Goal: Communication & Community: Answer question/provide support

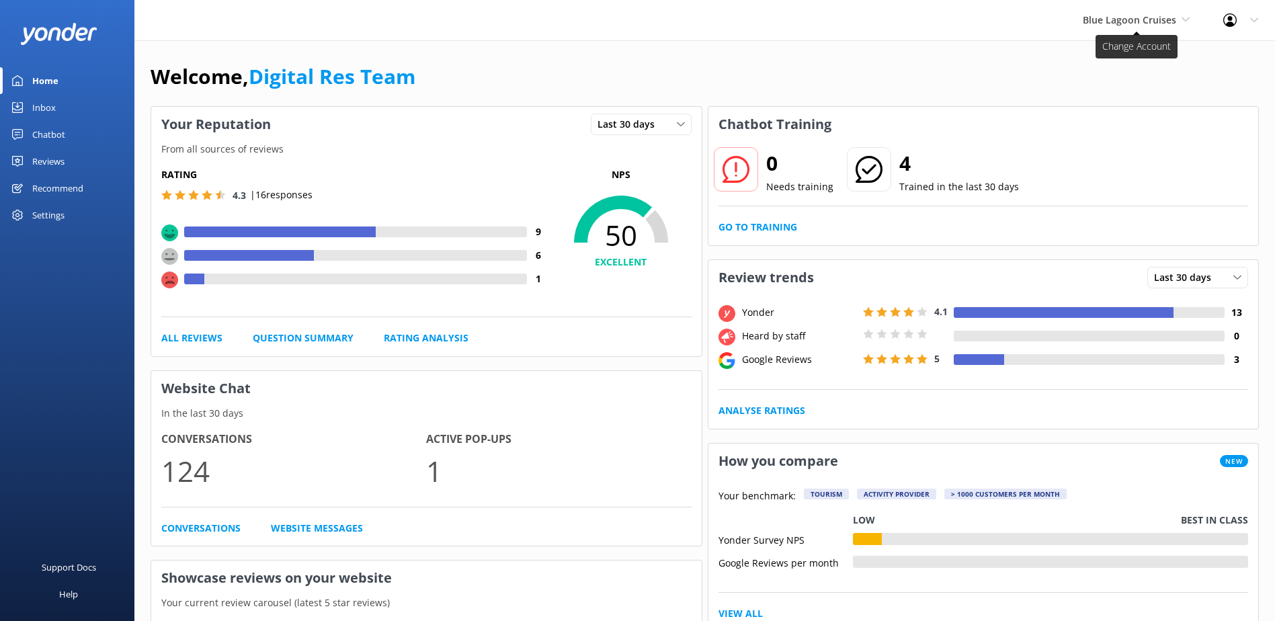
click at [1163, 15] on span "Blue Lagoon Cruises" at bounding box center [1129, 19] width 93 height 13
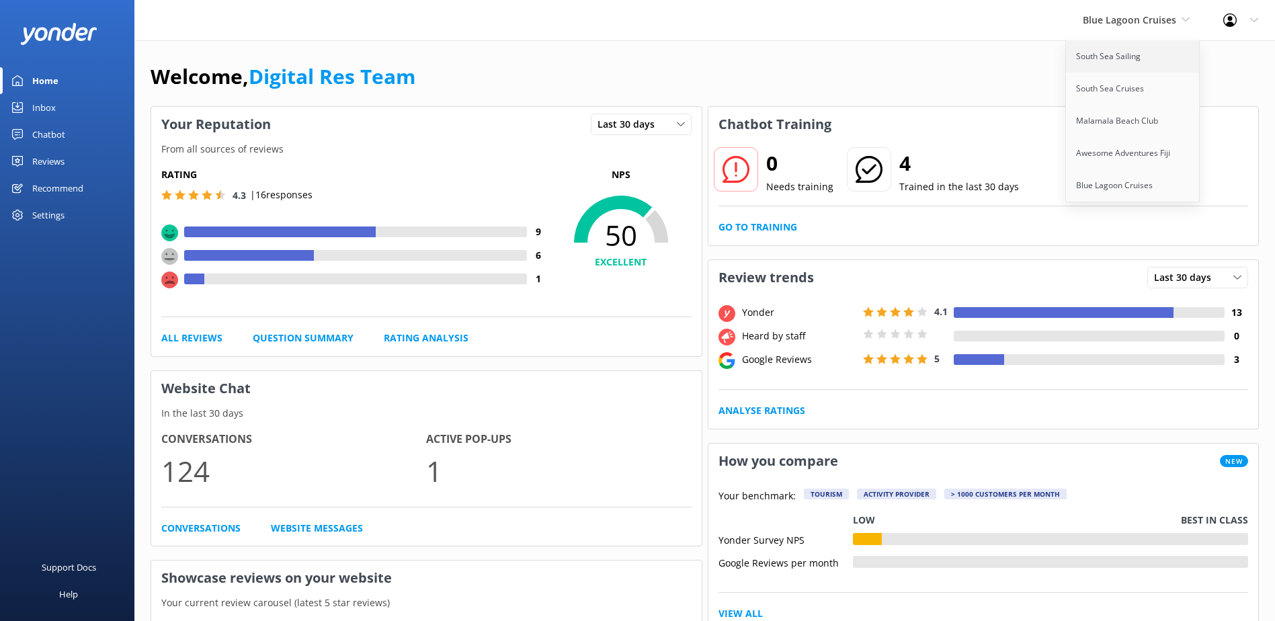
click at [1108, 58] on link "South Sea Sailing" at bounding box center [1133, 56] width 134 height 32
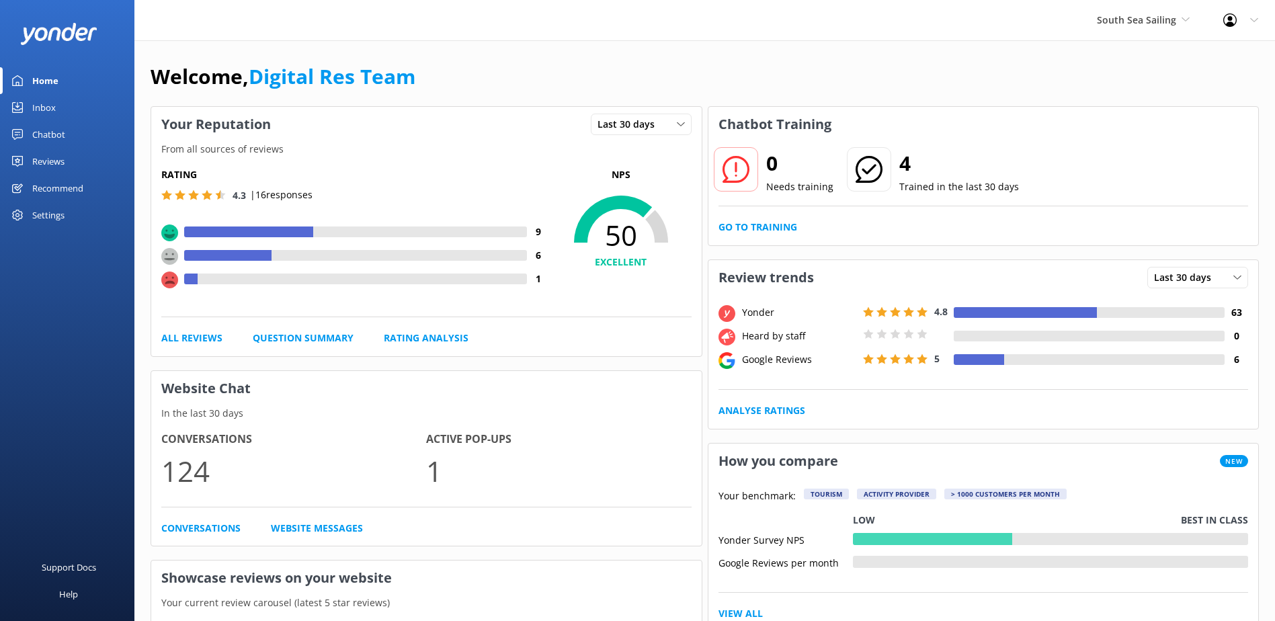
click at [54, 104] on div "Inbox" at bounding box center [44, 107] width 24 height 27
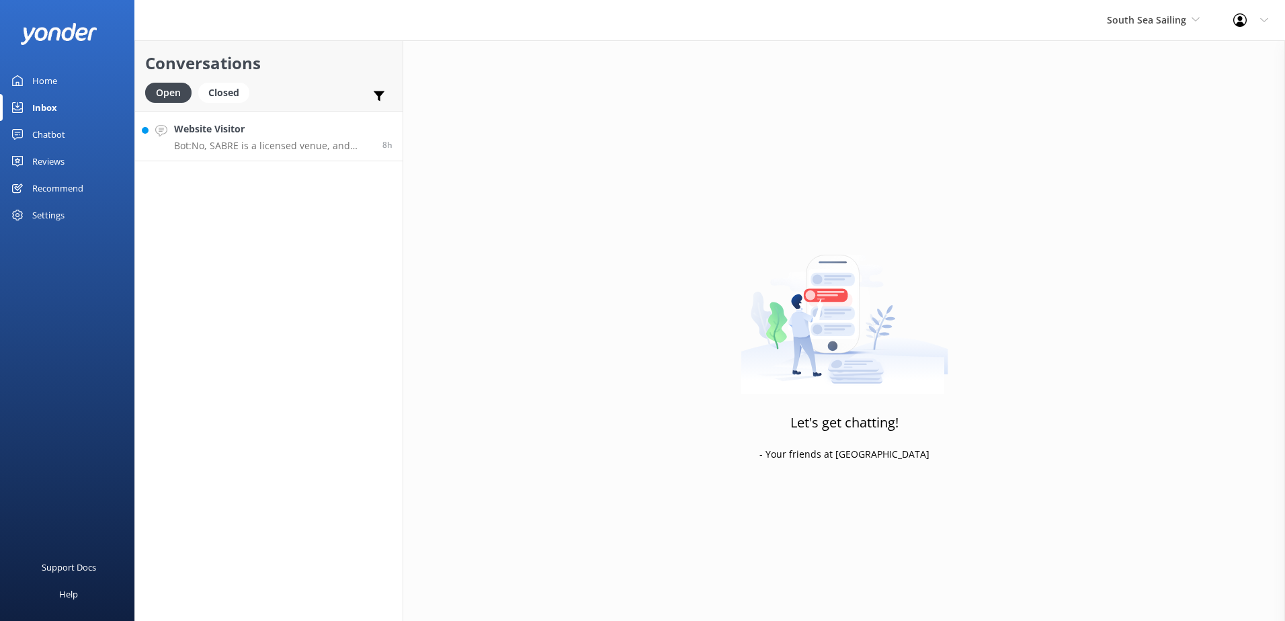
click at [292, 136] on h4 "Website Visitor" at bounding box center [273, 129] width 198 height 15
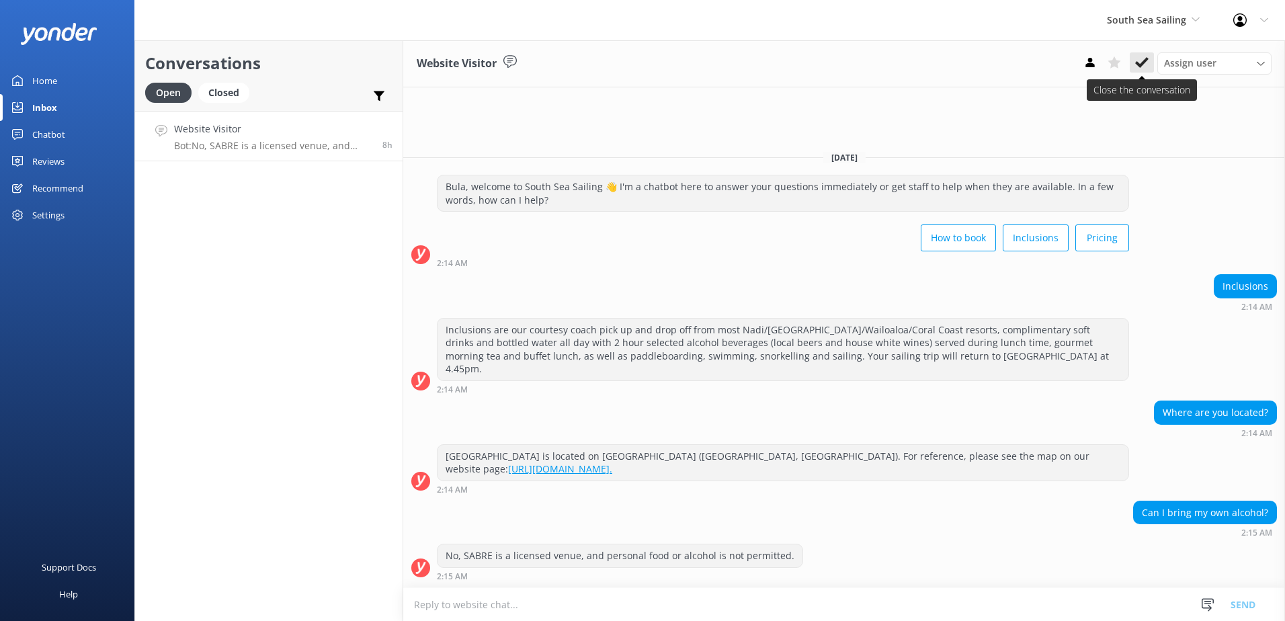
click at [1149, 64] on button at bounding box center [1142, 62] width 24 height 20
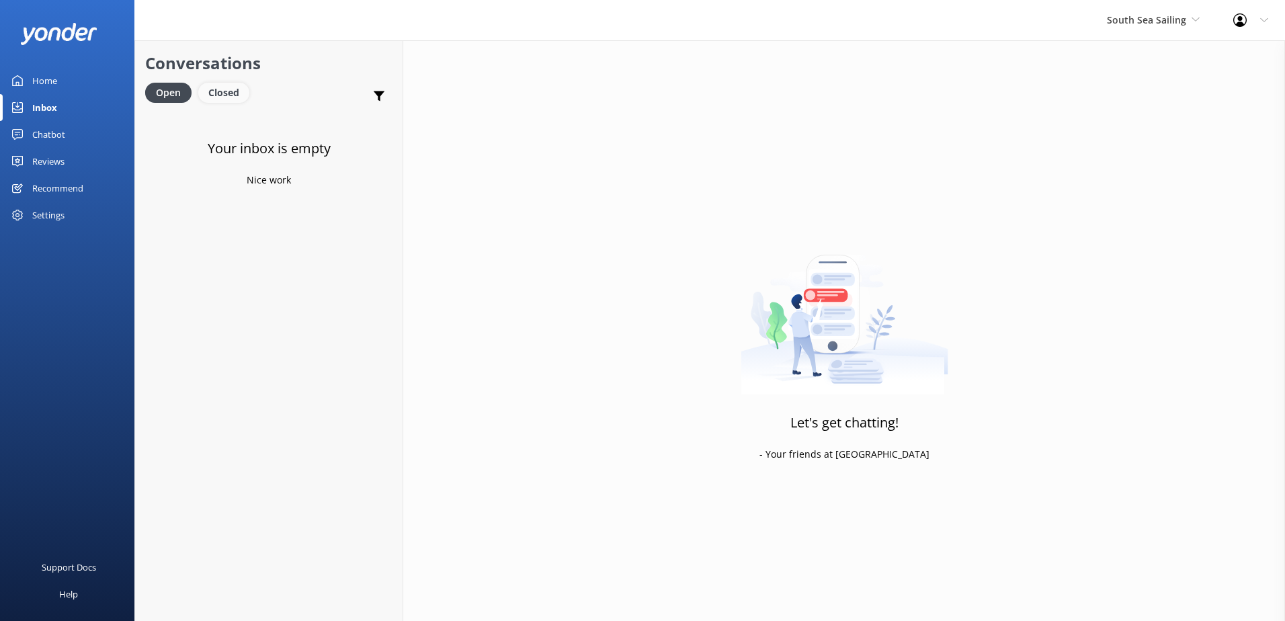
click at [229, 87] on div "Closed" at bounding box center [223, 93] width 51 height 20
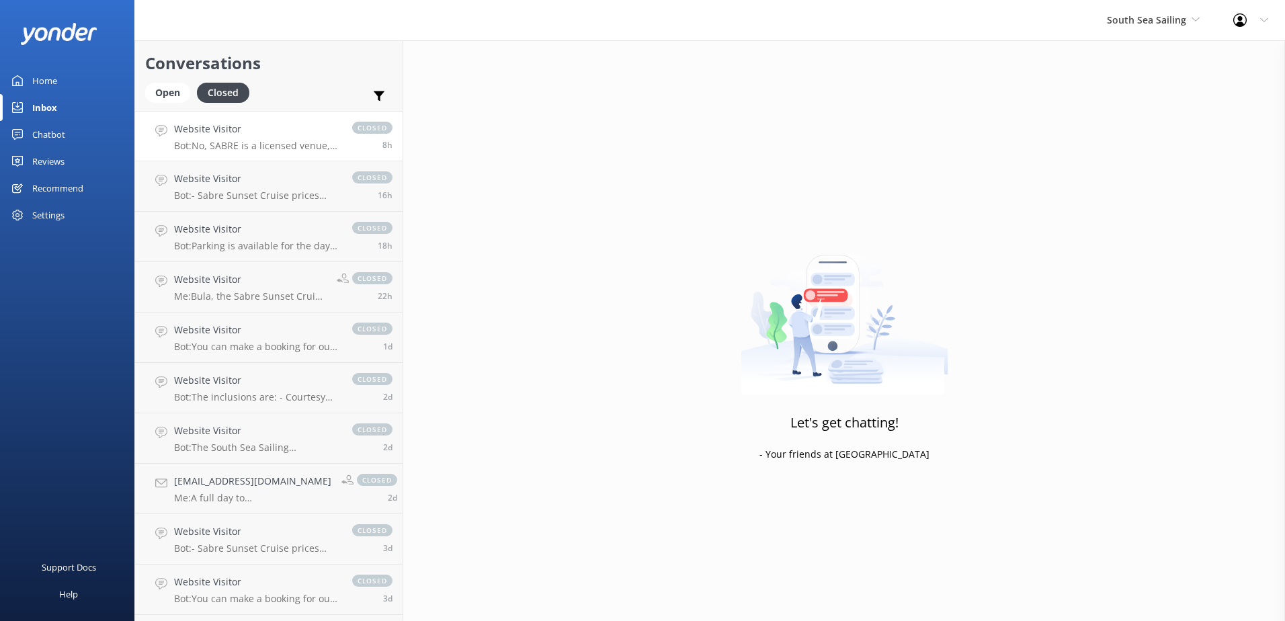
click at [260, 138] on div "Website Visitor Bot: No, SABRE is a licensed venue, and personal food or alcoho…" at bounding box center [256, 136] width 165 height 29
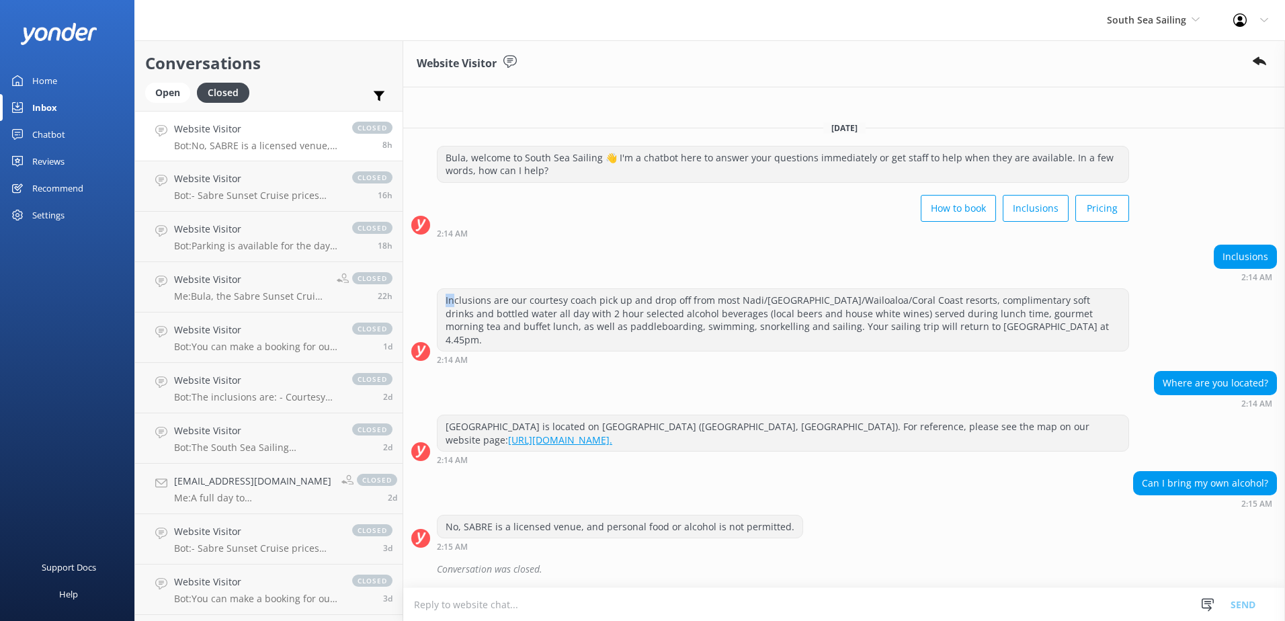
drag, startPoint x: 444, startPoint y: 312, endPoint x: 456, endPoint y: 312, distance: 11.4
click at [456, 312] on div "Inclusions are our courtesy coach pick up and drop off from most Nadi/[GEOGRAPH…" at bounding box center [783, 320] width 691 height 62
drag, startPoint x: 456, startPoint y: 312, endPoint x: 481, endPoint y: 327, distance: 28.9
click at [481, 327] on div "Inclusions are our courtesy coach pick up and drop off from most Nadi/[GEOGRAPH…" at bounding box center [783, 320] width 691 height 62
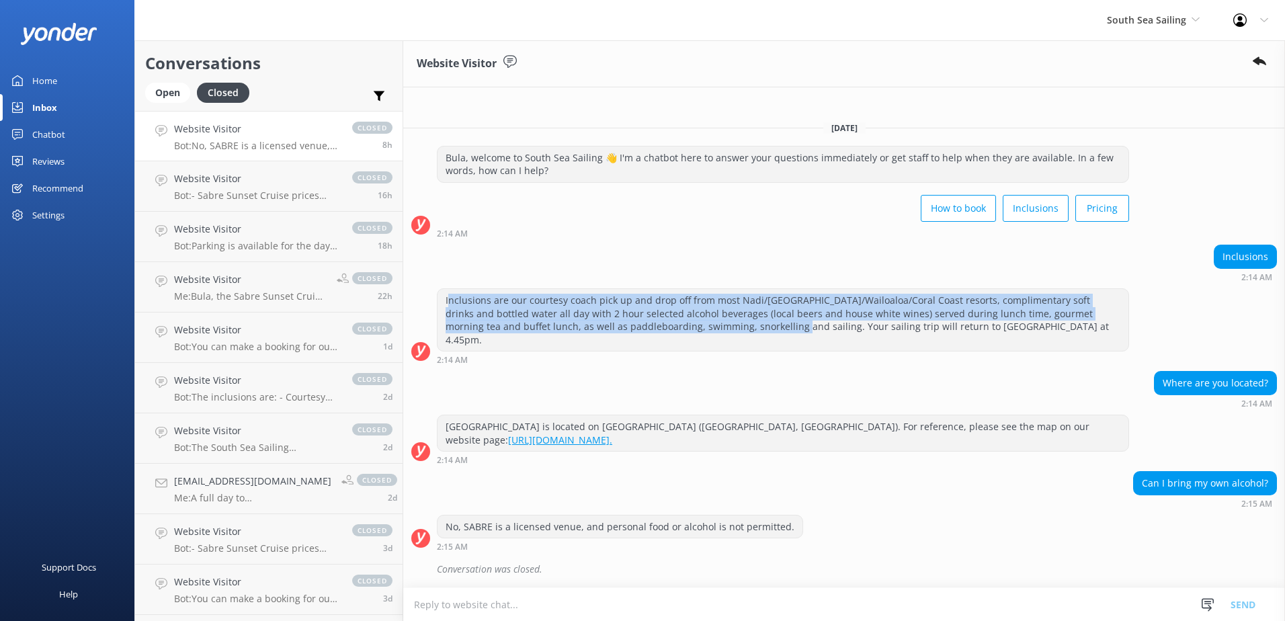
drag, startPoint x: 447, startPoint y: 315, endPoint x: 708, endPoint y: 339, distance: 261.9
click at [708, 339] on div "Inclusions are our courtesy coach pick up and drop off from most Nadi/[GEOGRAPH…" at bounding box center [783, 320] width 691 height 62
drag, startPoint x: 708, startPoint y: 339, endPoint x: 617, endPoint y: 351, distance: 91.4
click at [617, 351] on div "Inclusions are our courtesy coach pick up and drop off from most Nadi/[GEOGRAPH…" at bounding box center [783, 320] width 691 height 62
drag, startPoint x: 446, startPoint y: 308, endPoint x: 988, endPoint y: 341, distance: 543.3
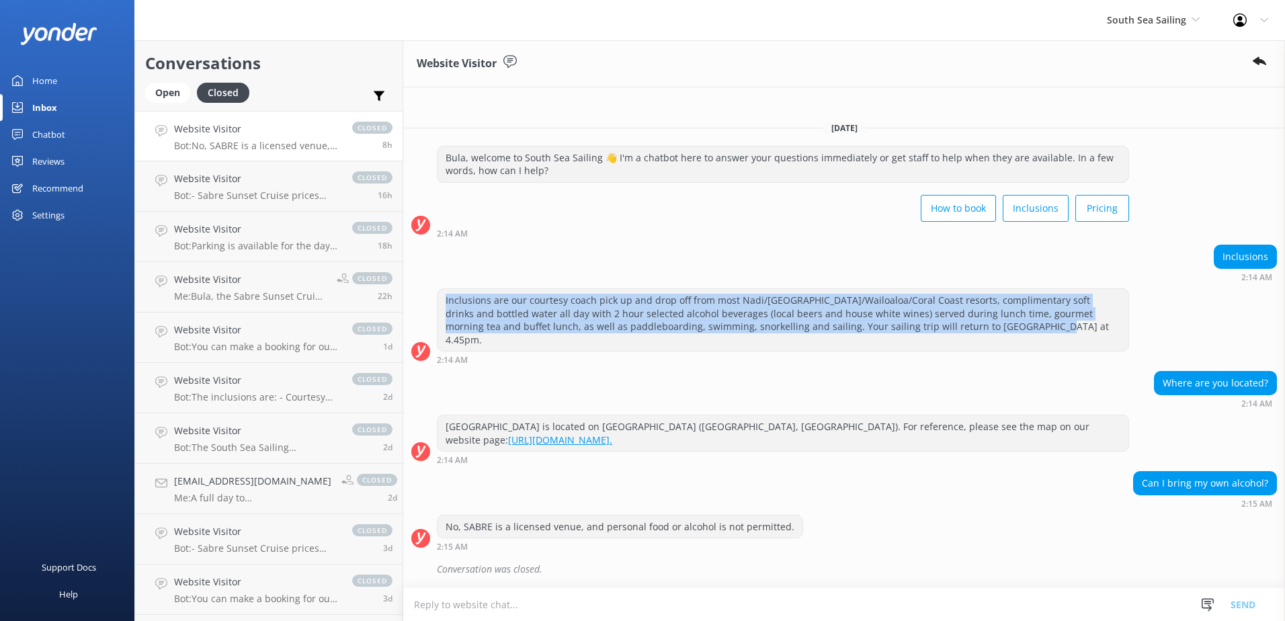
click at [988, 341] on div "Inclusions are our courtesy coach pick up and drop off from most Nadi/[GEOGRAPH…" at bounding box center [783, 320] width 691 height 62
copy div "Inclusions are our courtesy coach pick up and drop off from most Nadi/[GEOGRAPH…"
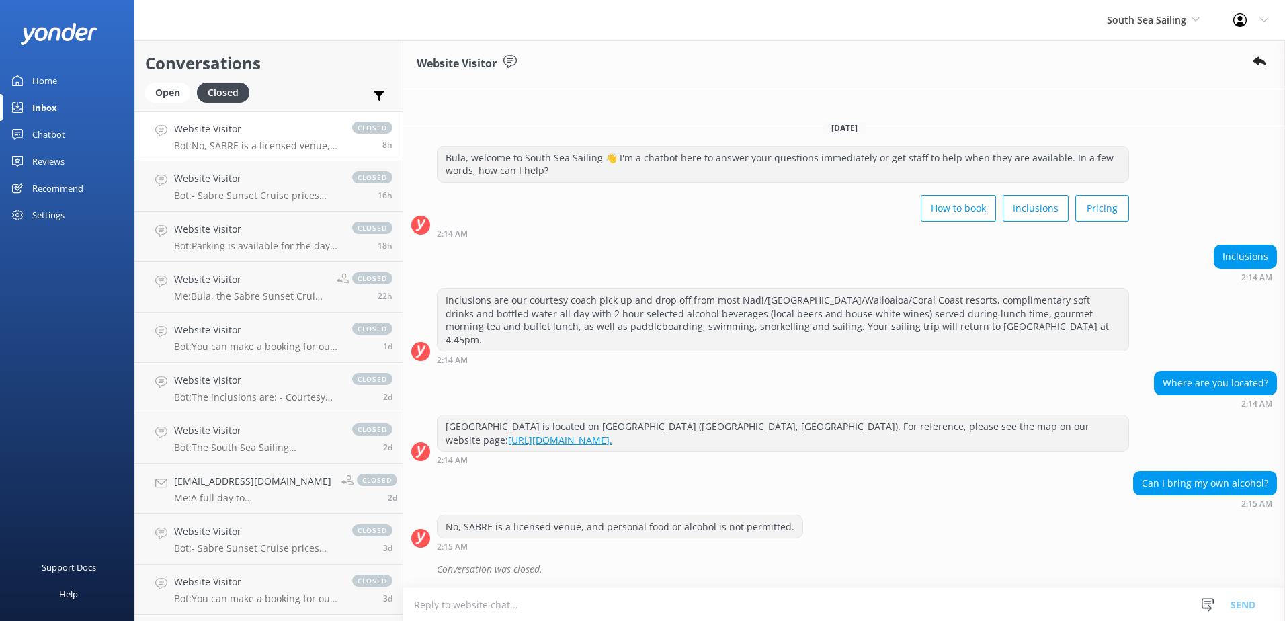
click at [1003, 384] on div "Where are you located? 2:14 AM" at bounding box center [844, 389] width 882 height 37
drag, startPoint x: 157, startPoint y: 100, endPoint x: 208, endPoint y: 110, distance: 52.1
click at [157, 100] on div "Open" at bounding box center [167, 93] width 45 height 20
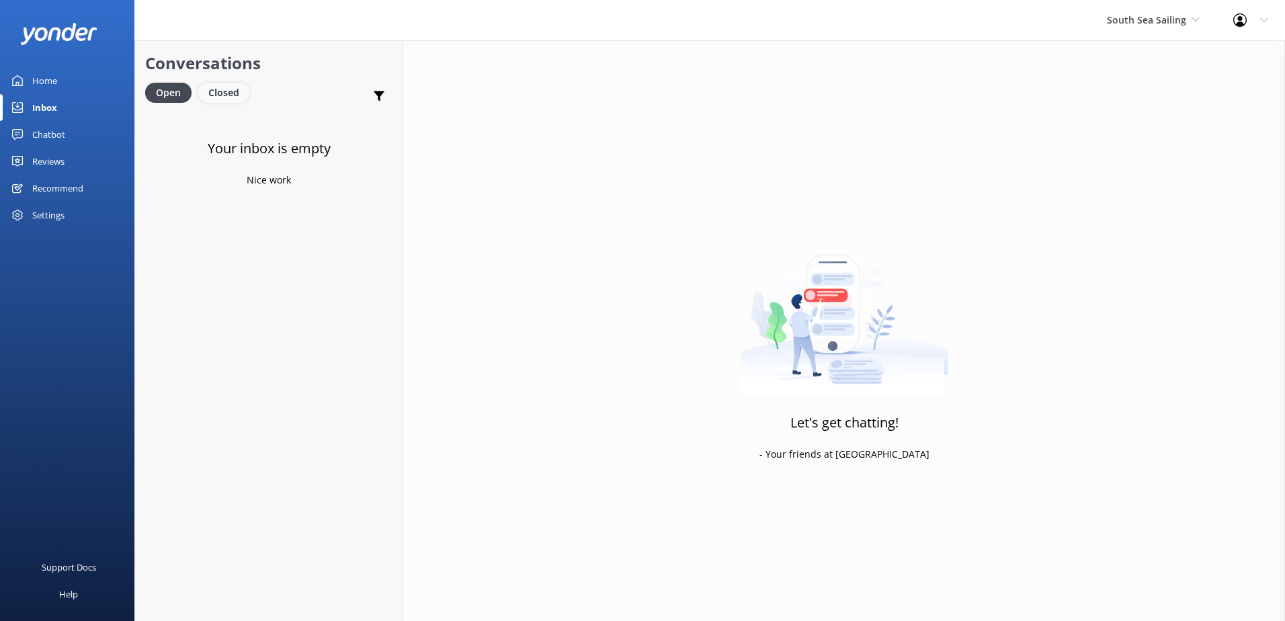
click at [242, 91] on div "Closed" at bounding box center [223, 93] width 51 height 20
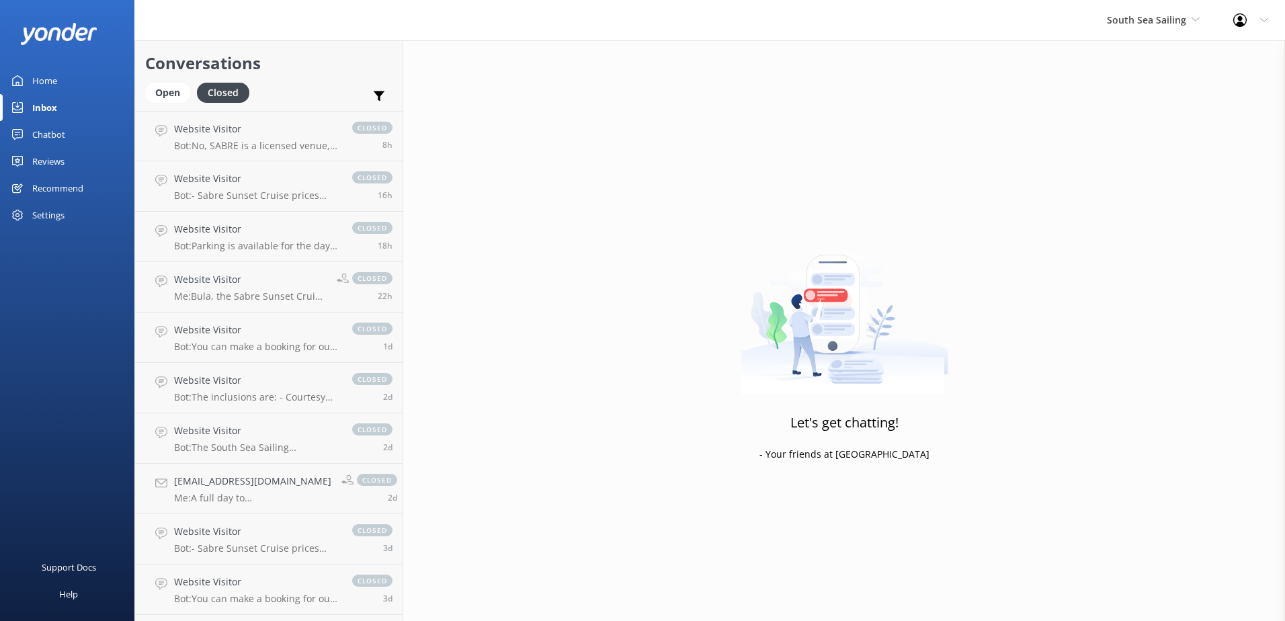
click at [54, 132] on div "Chatbot" at bounding box center [48, 134] width 33 height 27
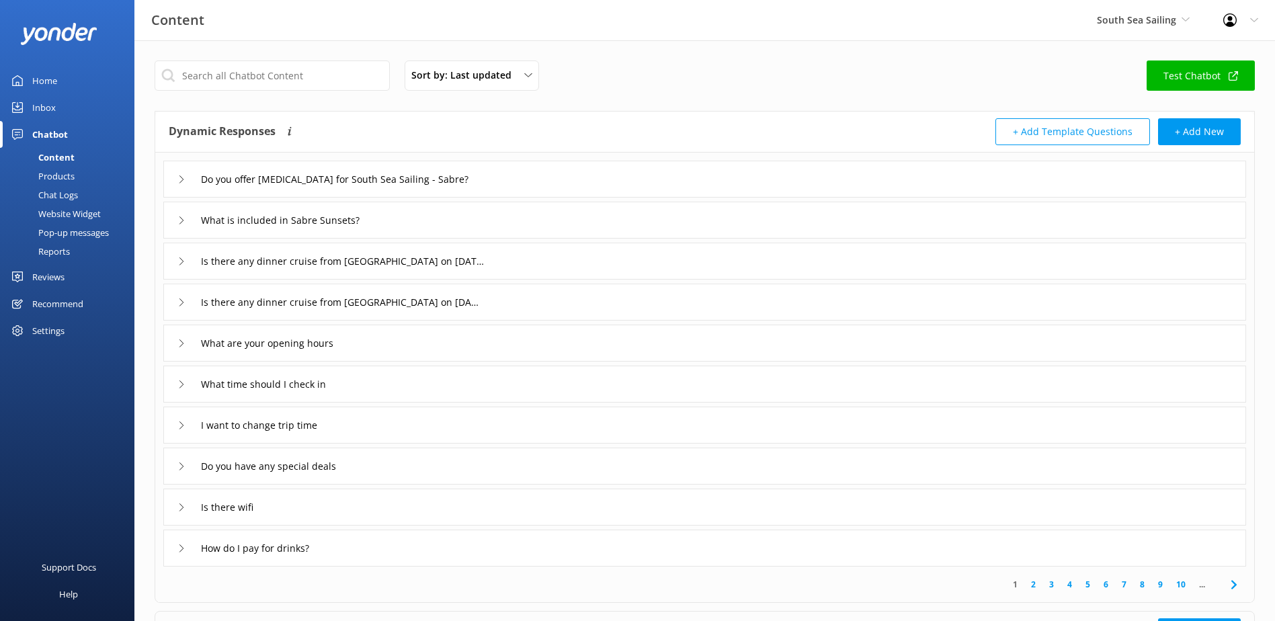
click at [61, 194] on div "Chat Logs" at bounding box center [43, 194] width 70 height 19
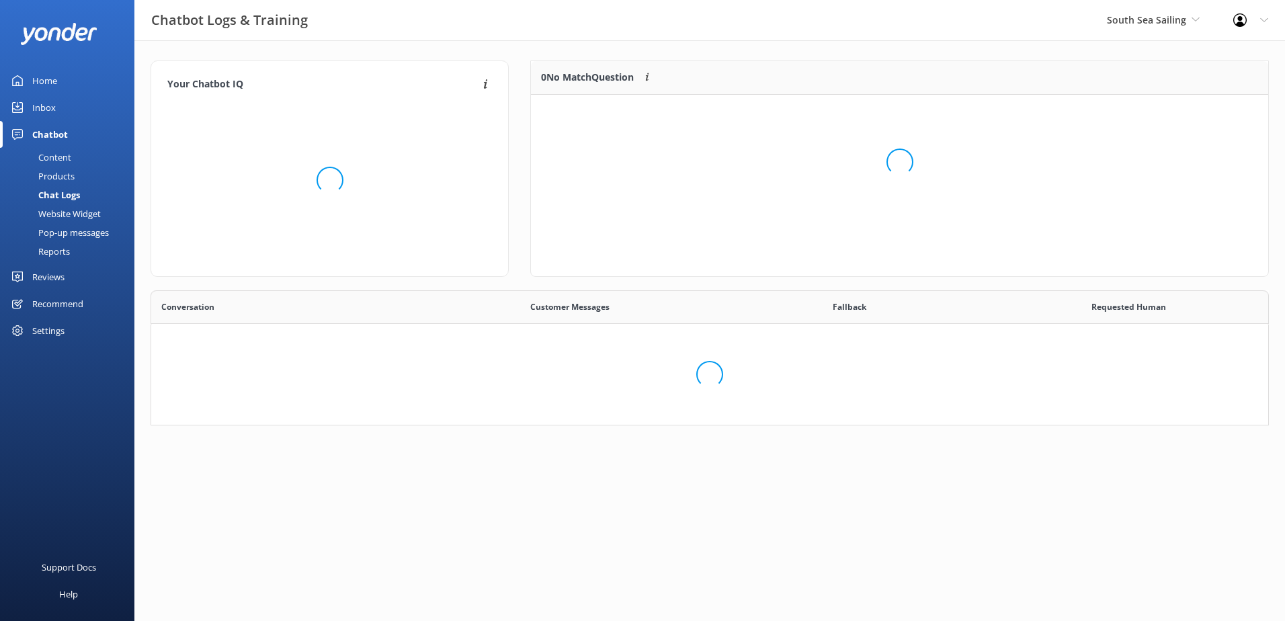
scroll to position [461, 1097]
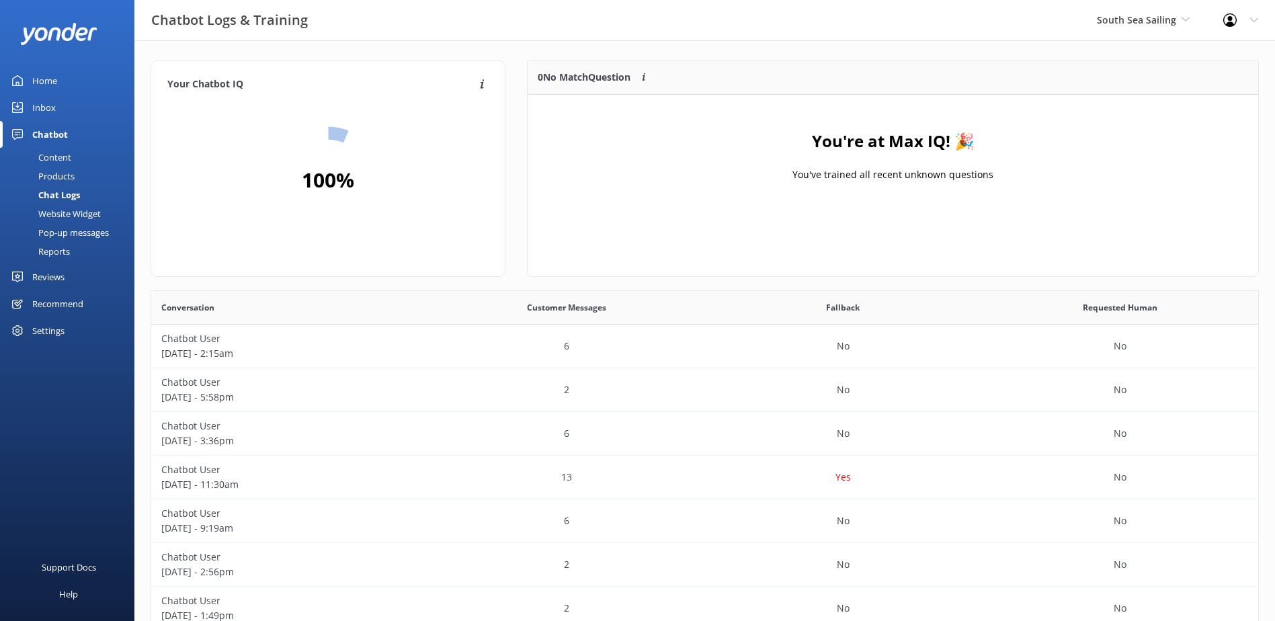
click at [1190, 20] on div "South Sea Sailing South Sea Sailing South Sea Cruises Malamala Beach Club Aweso…" at bounding box center [1143, 20] width 126 height 40
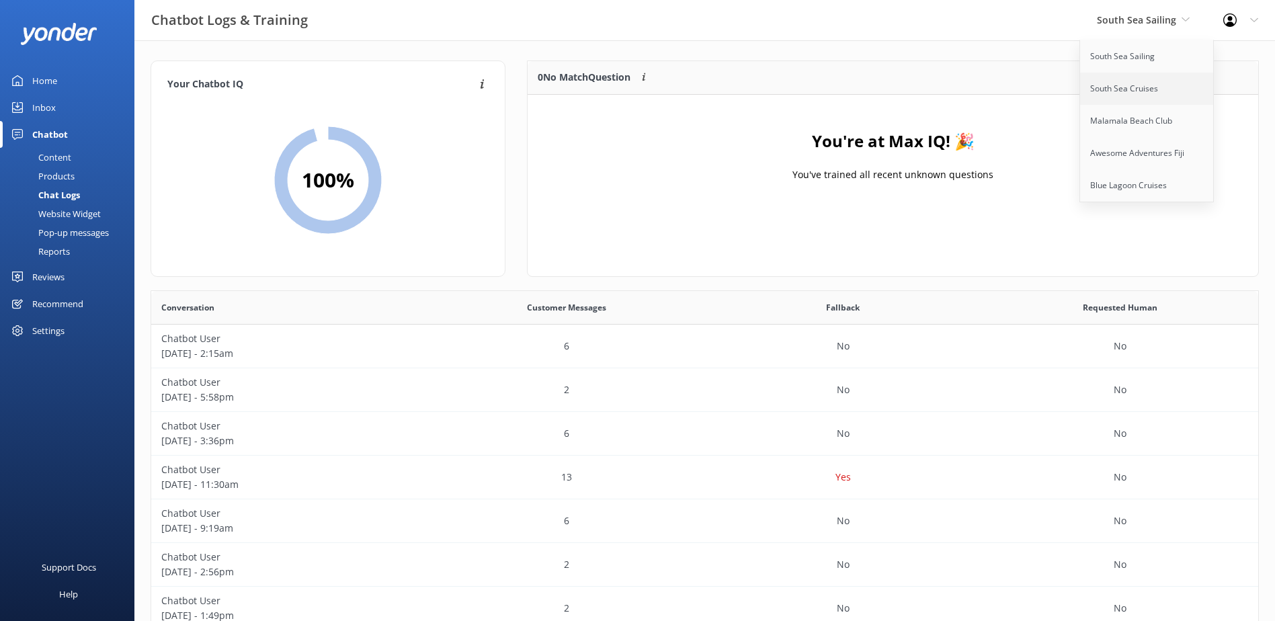
click at [1122, 84] on link "South Sea Cruises" at bounding box center [1147, 89] width 134 height 32
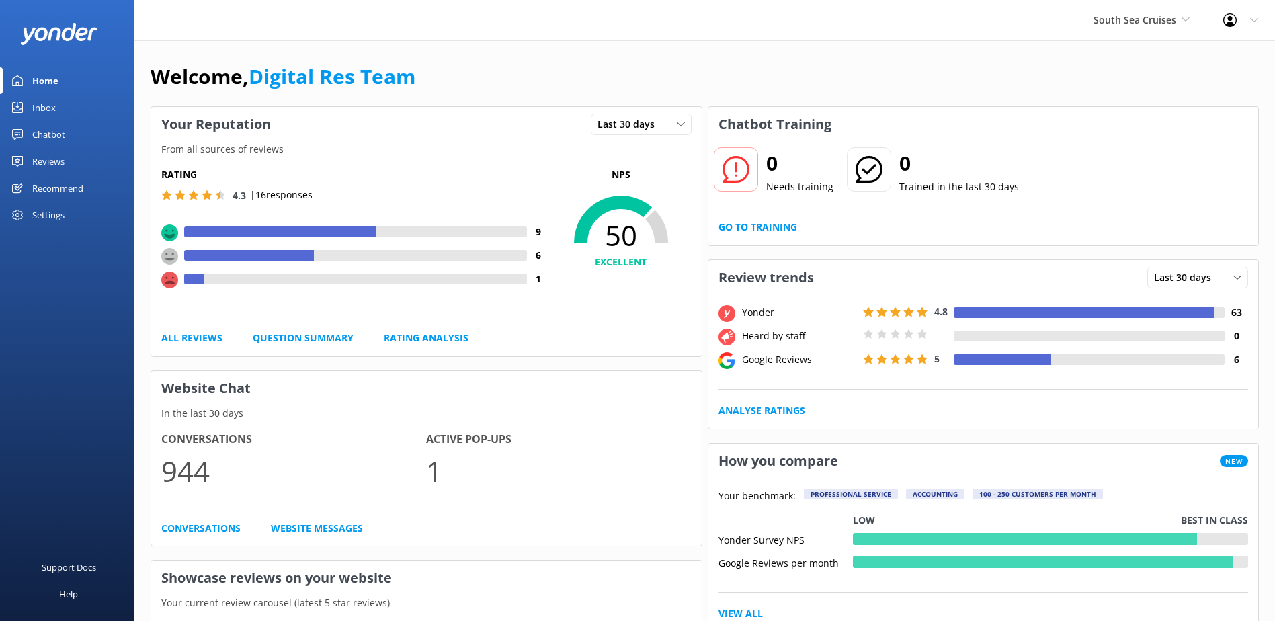
click at [36, 99] on div "Inbox" at bounding box center [44, 107] width 24 height 27
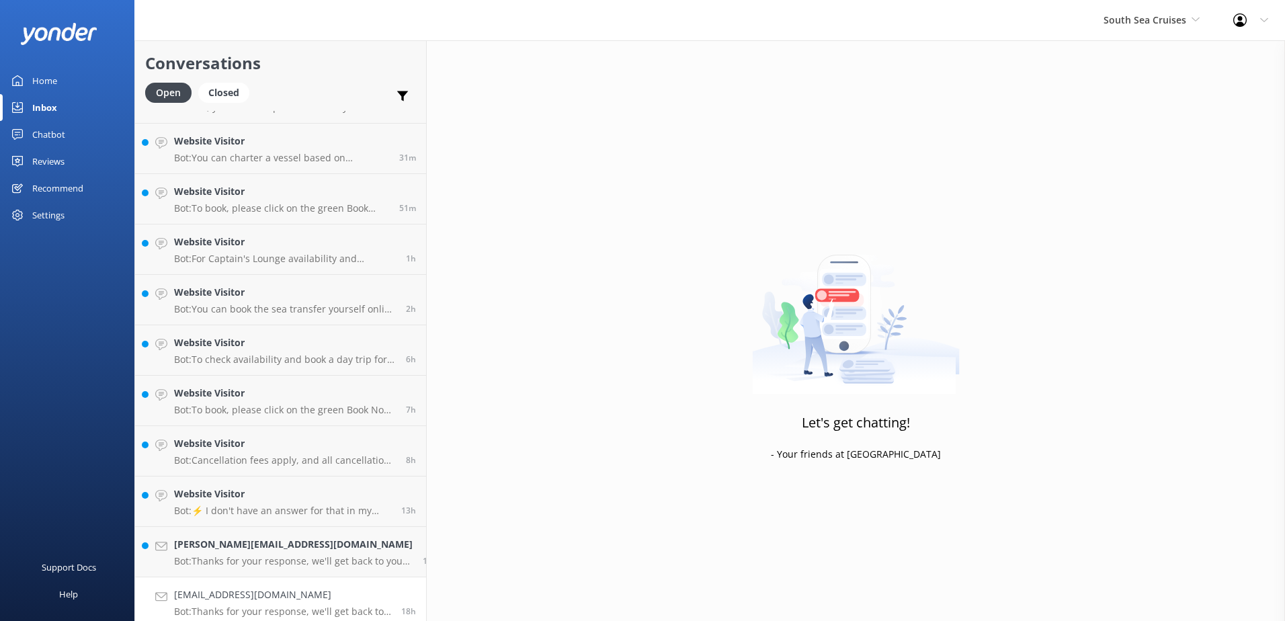
scroll to position [95, 0]
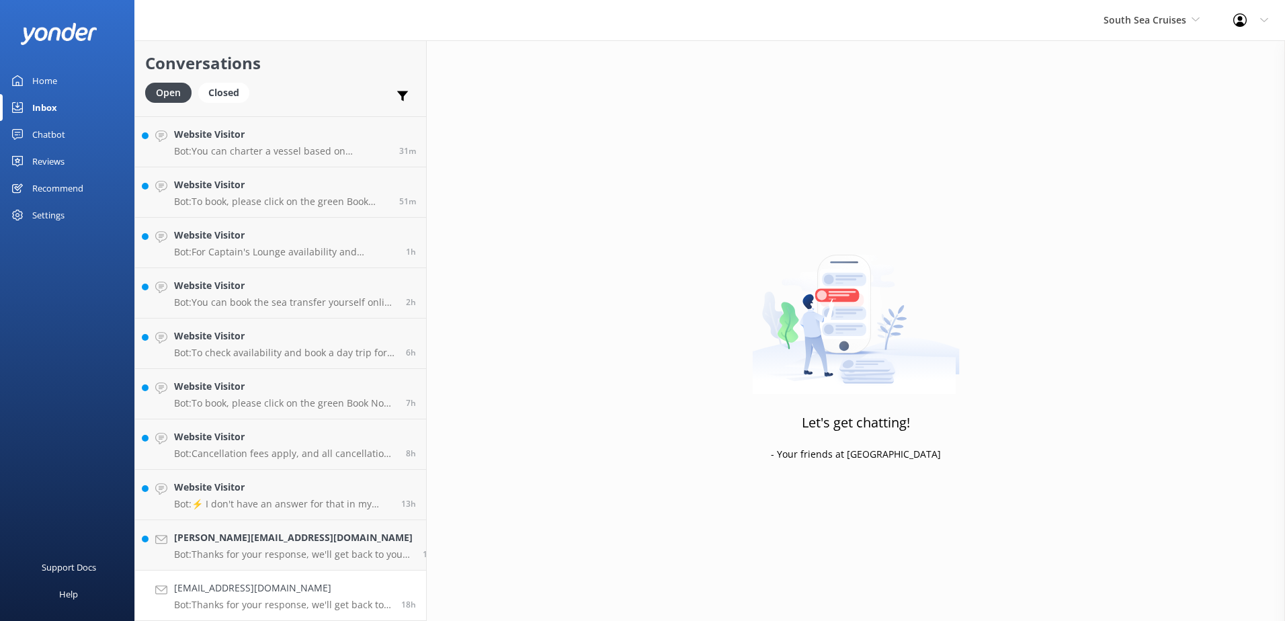
click at [329, 596] on div "[EMAIL_ADDRESS][DOMAIN_NAME] Bot: Thanks for your response, we'll get back to y…" at bounding box center [282, 596] width 217 height 30
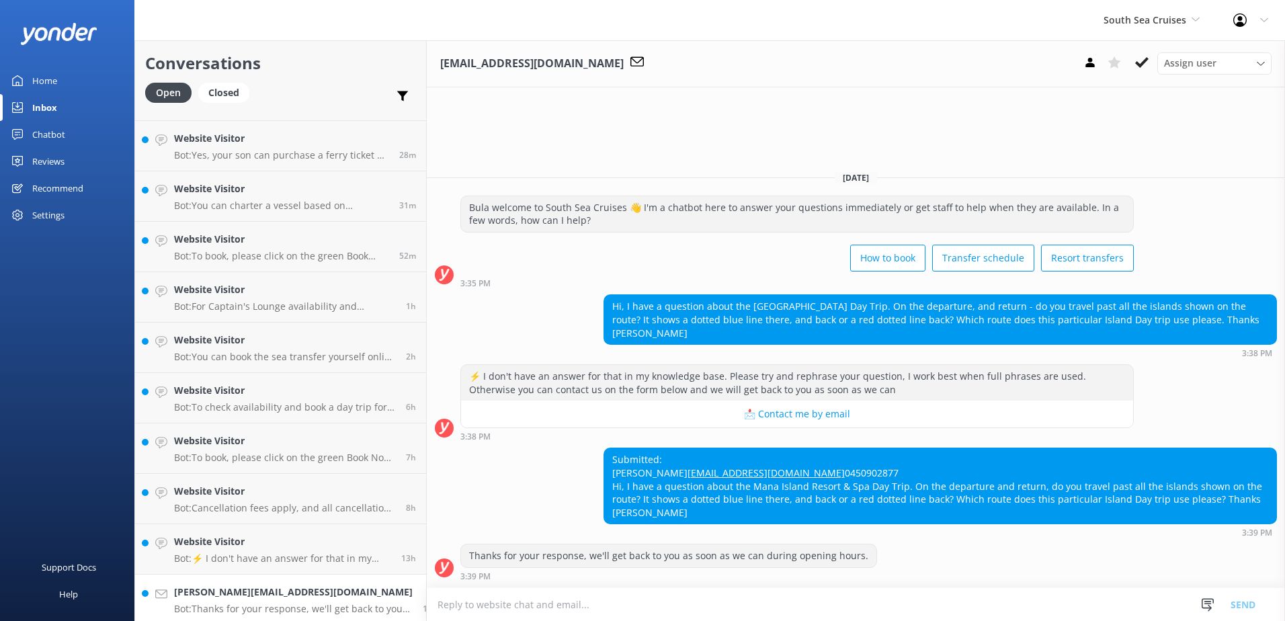
scroll to position [95, 0]
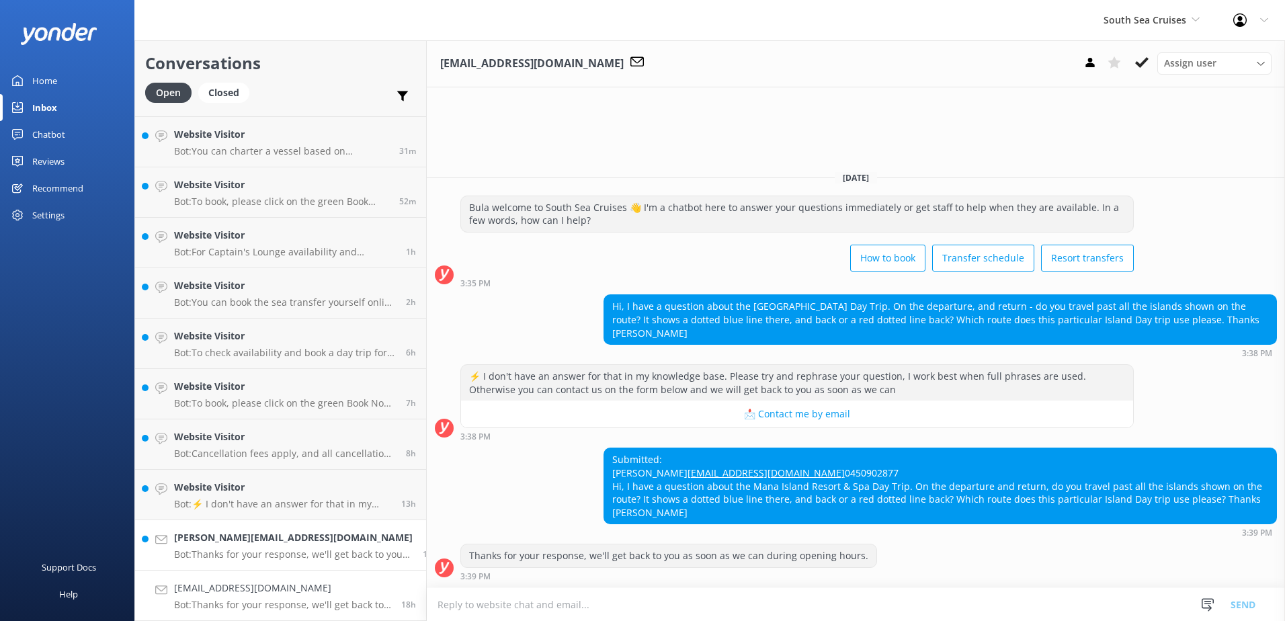
click at [319, 540] on h4 "[PERSON_NAME][EMAIL_ADDRESS][DOMAIN_NAME]" at bounding box center [293, 537] width 239 height 15
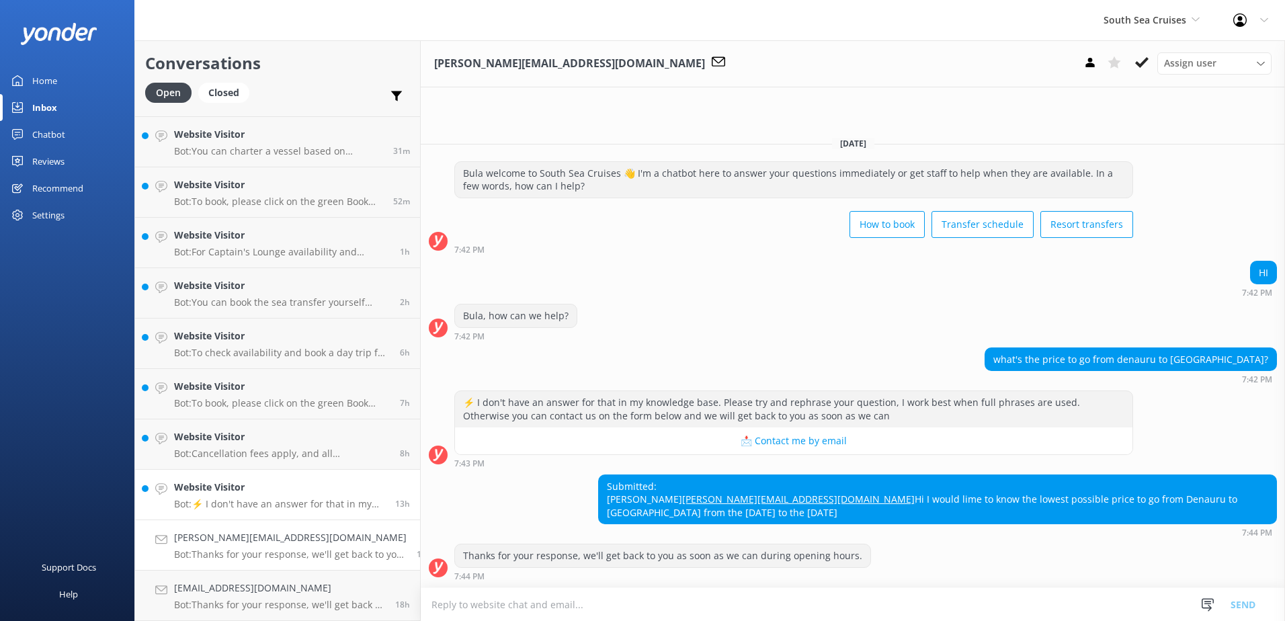
click at [329, 491] on h4 "Website Visitor" at bounding box center [279, 487] width 211 height 15
